Goal: Navigation & Orientation: Understand site structure

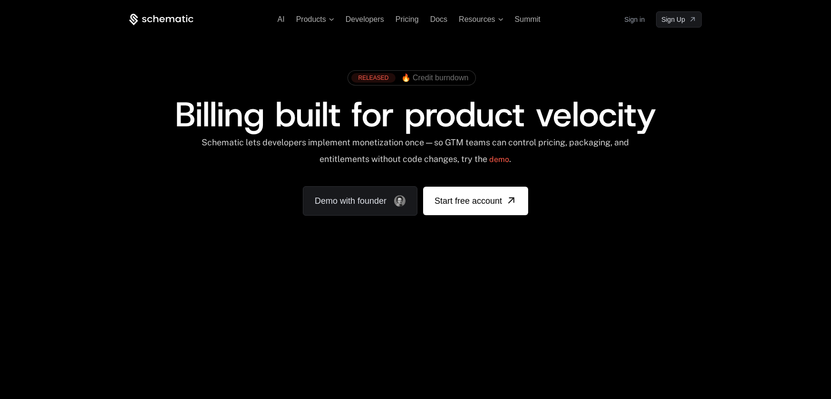
click at [179, 239] on div "RELEASED 🔥 Credit burndown Billing built for product velocity Schematic lets de…" at bounding box center [416, 141] width 618 height 226
click at [185, 21] on icon at bounding box center [161, 20] width 64 height 12
click at [161, 18] on icon at bounding box center [161, 19] width 5 height 5
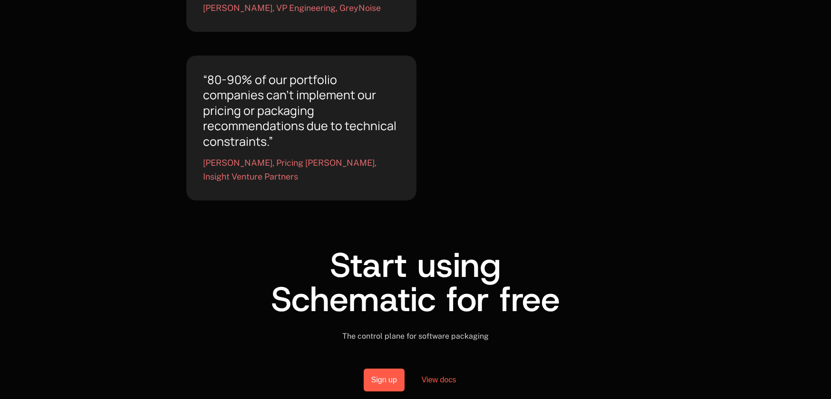
scroll to position [678, 0]
